Goal: Check status: Check status

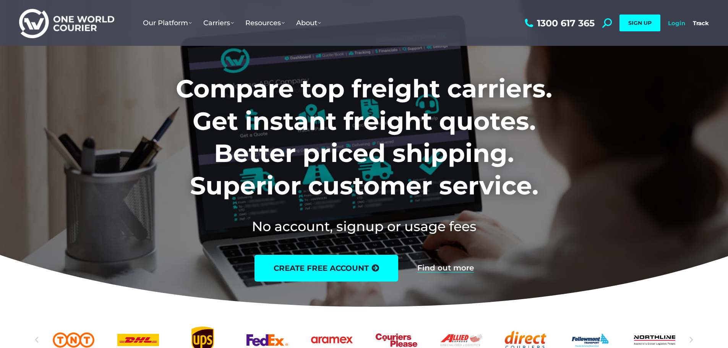
click at [673, 20] on link "Login" at bounding box center [676, 22] width 17 height 7
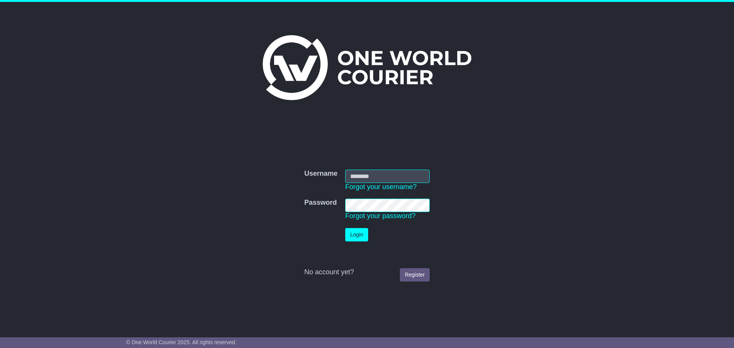
type input "**********"
click at [350, 236] on button "Login" at bounding box center [356, 234] width 23 height 13
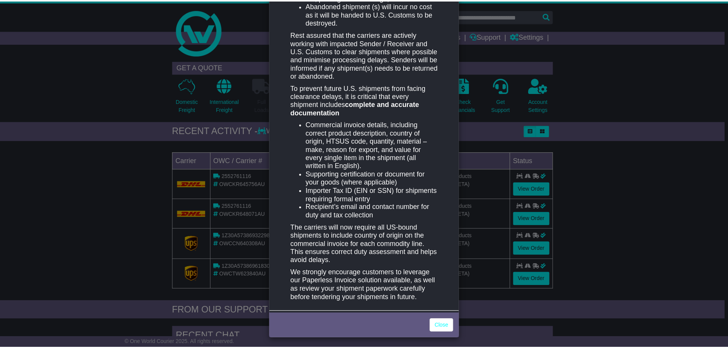
scroll to position [313, 0]
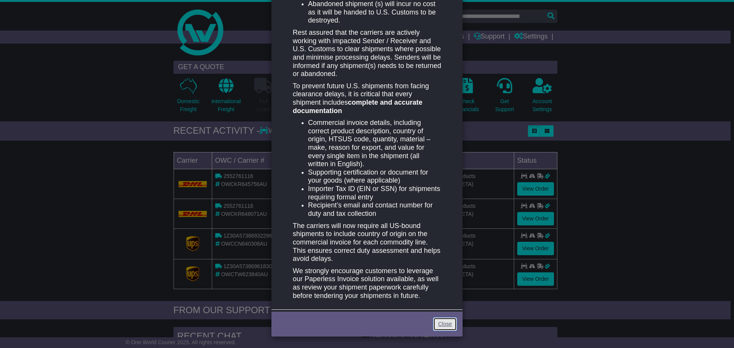
click at [448, 325] on link "Close" at bounding box center [445, 324] width 24 height 13
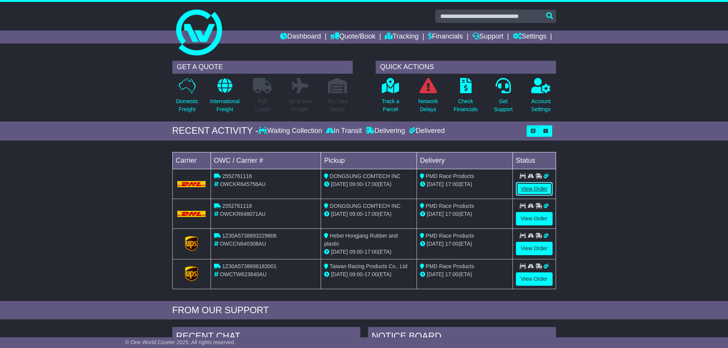
click at [536, 188] on link "View Order" at bounding box center [534, 188] width 37 height 13
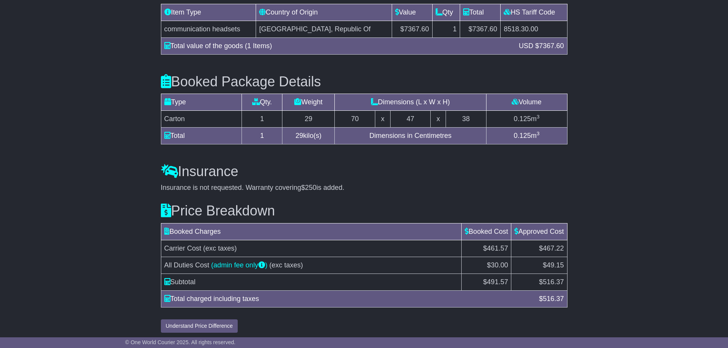
scroll to position [730, 0]
